Goal: Task Accomplishment & Management: Complete application form

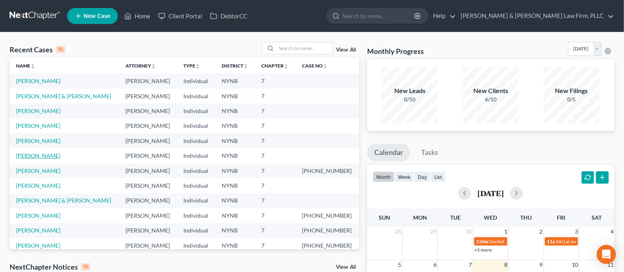
click at [36, 155] on link "[PERSON_NAME]" at bounding box center [38, 155] width 44 height 7
select select "6"
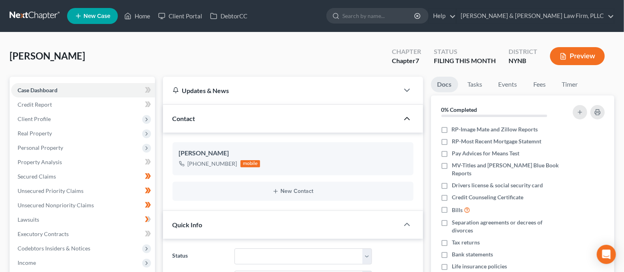
click at [406, 119] on icon "button" at bounding box center [407, 119] width 10 height 10
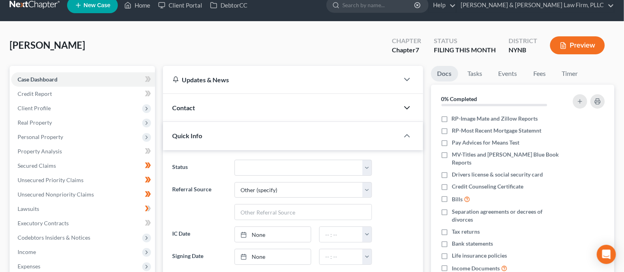
scroll to position [3, 0]
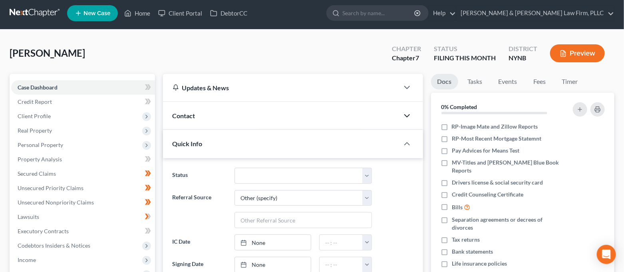
click at [405, 115] on polyline "button" at bounding box center [406, 116] width 5 height 2
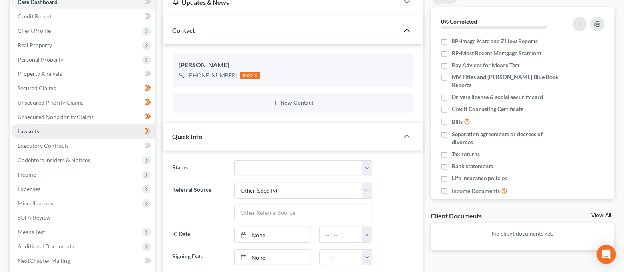
scroll to position [28, 0]
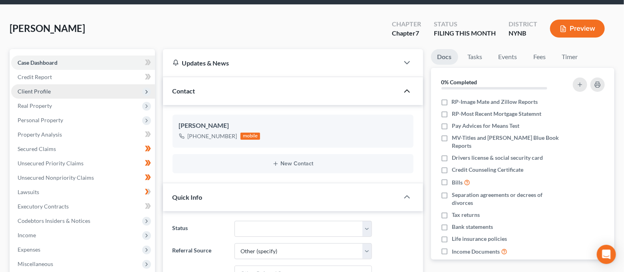
click at [85, 88] on span "Client Profile" at bounding box center [83, 91] width 144 height 14
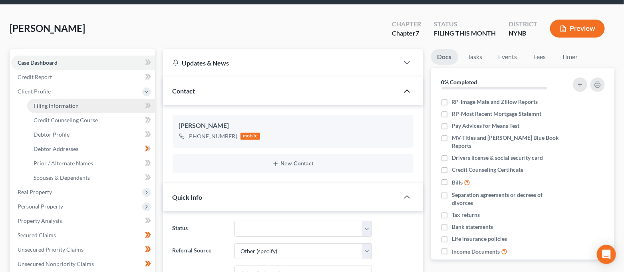
click at [83, 107] on link "Filing Information" at bounding box center [91, 106] width 128 height 14
select select "1"
select select "0"
select select "54"
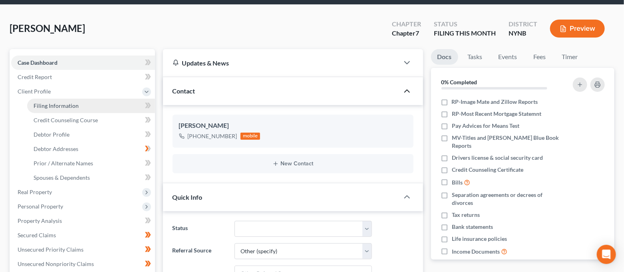
select select "0"
select select "35"
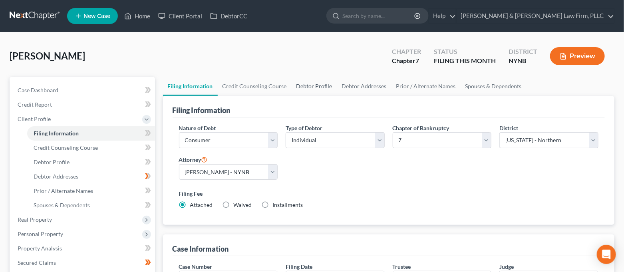
click at [321, 84] on link "Debtor Profile" at bounding box center [314, 86] width 46 height 19
select select "0"
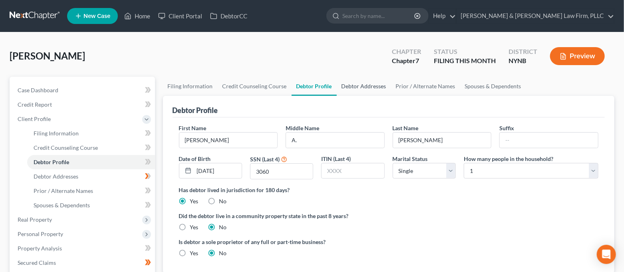
click at [355, 81] on link "Debtor Addresses" at bounding box center [364, 86] width 54 height 19
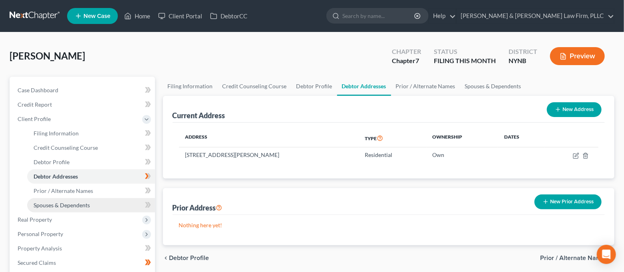
scroll to position [53, 0]
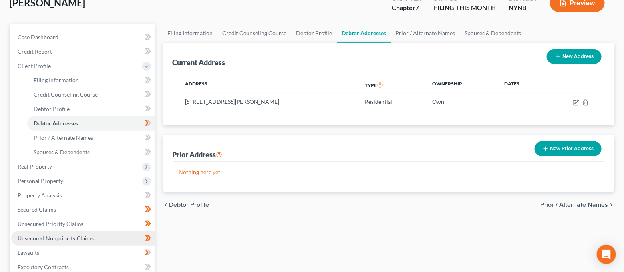
click at [77, 231] on link "Unsecured Nonpriority Claims" at bounding box center [83, 238] width 144 height 14
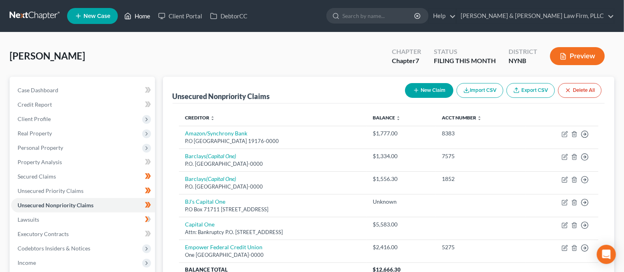
click at [143, 15] on link "Home" at bounding box center [137, 16] width 34 height 14
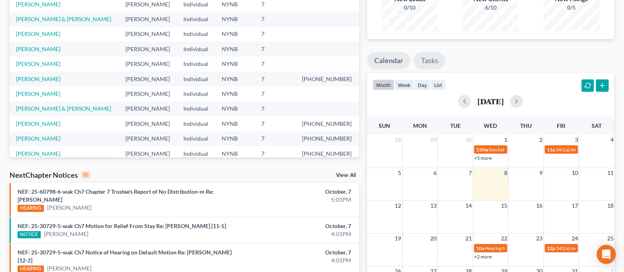
scroll to position [213, 0]
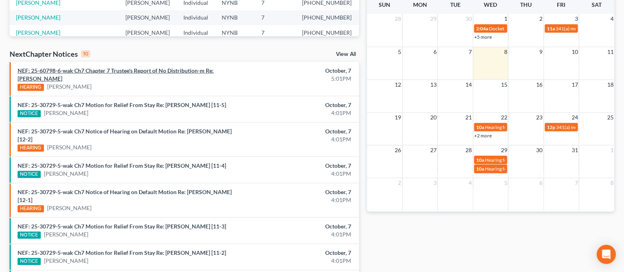
click at [188, 73] on link "NEF: 25-60798-6-wak Ch7 Chapter 7 Trustee's Report of No Distribution-m Re: [PE…" at bounding box center [116, 74] width 196 height 15
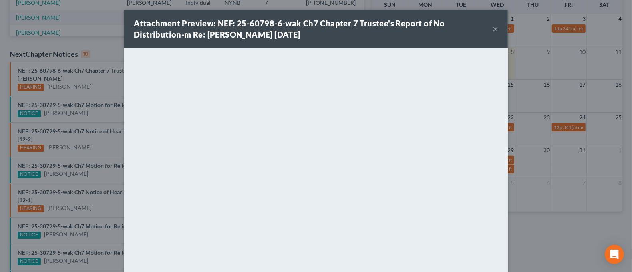
click at [493, 28] on button "×" at bounding box center [495, 29] width 6 height 10
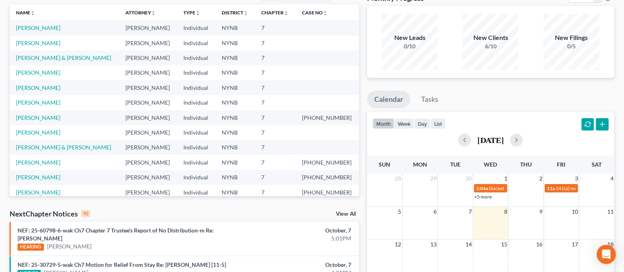
scroll to position [0, 0]
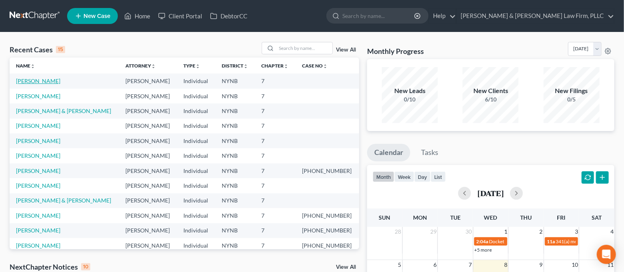
click at [31, 82] on link "[PERSON_NAME]" at bounding box center [38, 80] width 44 height 7
select select "4"
select select "6"
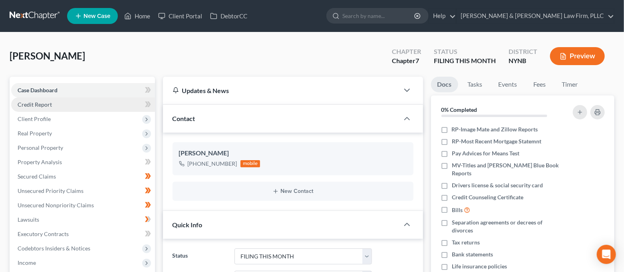
click at [61, 105] on link "Credit Report" at bounding box center [83, 104] width 144 height 14
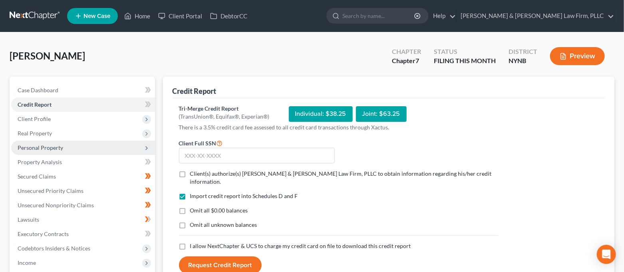
click at [61, 149] on span "Personal Property" at bounding box center [41, 147] width 46 height 7
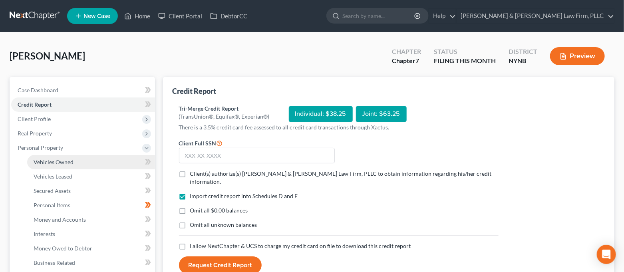
click at [61, 162] on span "Vehicles Owned" at bounding box center [54, 161] width 40 height 7
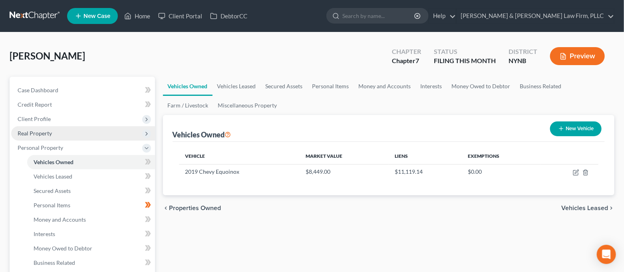
click at [53, 135] on span "Real Property" at bounding box center [83, 133] width 144 height 14
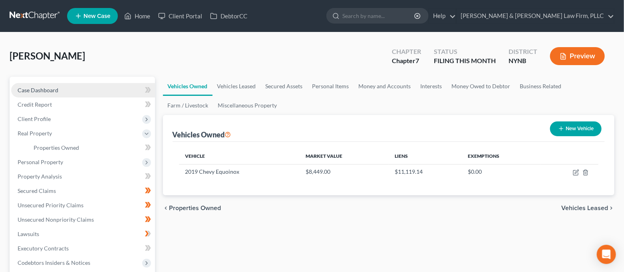
click at [57, 91] on span "Case Dashboard" at bounding box center [38, 90] width 41 height 7
select select "6"
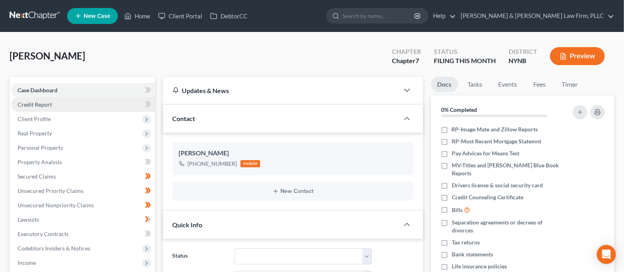
click at [50, 104] on span "Credit Report" at bounding box center [35, 104] width 34 height 7
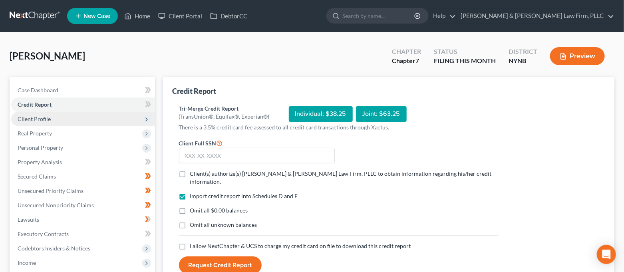
click at [62, 114] on span "Client Profile" at bounding box center [83, 119] width 144 height 14
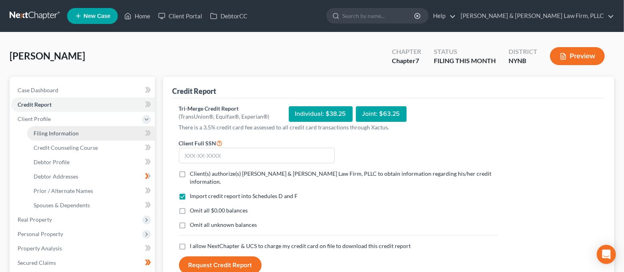
click at [76, 132] on span "Filing Information" at bounding box center [56, 133] width 45 height 7
select select "1"
select select "0"
select select "54"
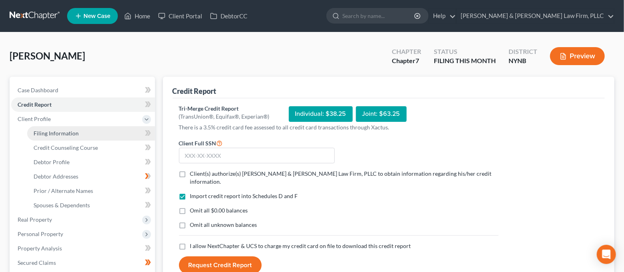
select select "0"
select select "35"
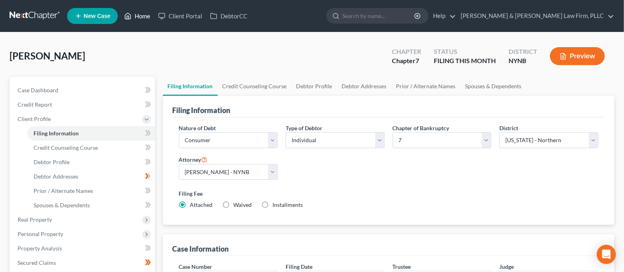
drag, startPoint x: 124, startPoint y: 20, endPoint x: 129, endPoint y: 3, distance: 17.6
click at [124, 20] on link "Home" at bounding box center [137, 16] width 34 height 14
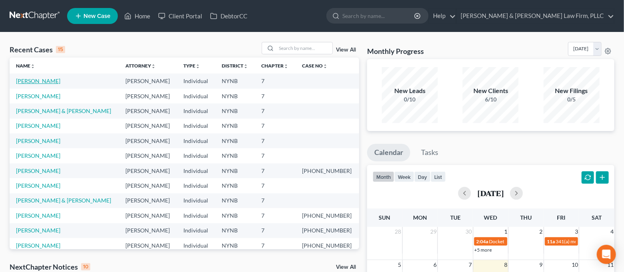
click at [37, 83] on link "[PERSON_NAME]" at bounding box center [38, 80] width 44 height 7
select select "4"
select select "6"
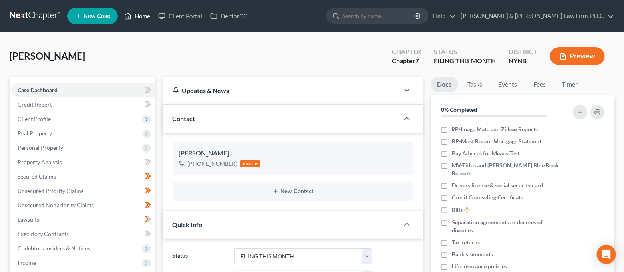
click at [134, 16] on link "Home" at bounding box center [137, 16] width 34 height 14
